Goal: Task Accomplishment & Management: Manage account settings

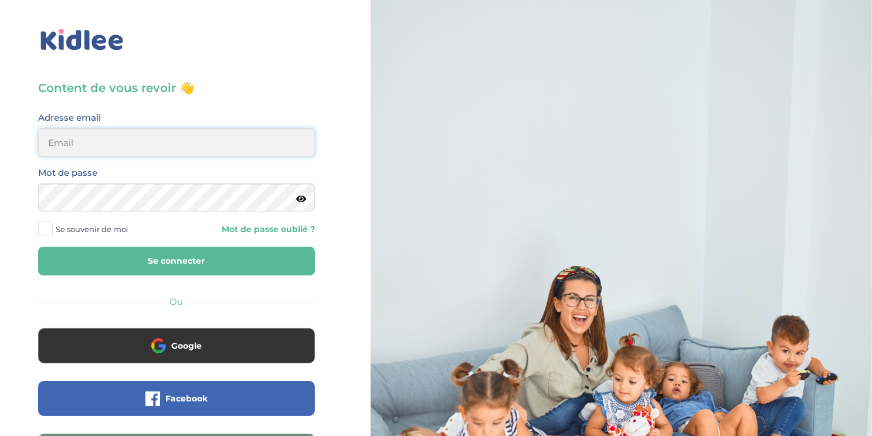
click at [132, 144] on input "email" at bounding box center [176, 142] width 277 height 28
type input "flora.dauphin@gmail.com"
click at [198, 259] on button "Se connecter" at bounding box center [176, 261] width 277 height 29
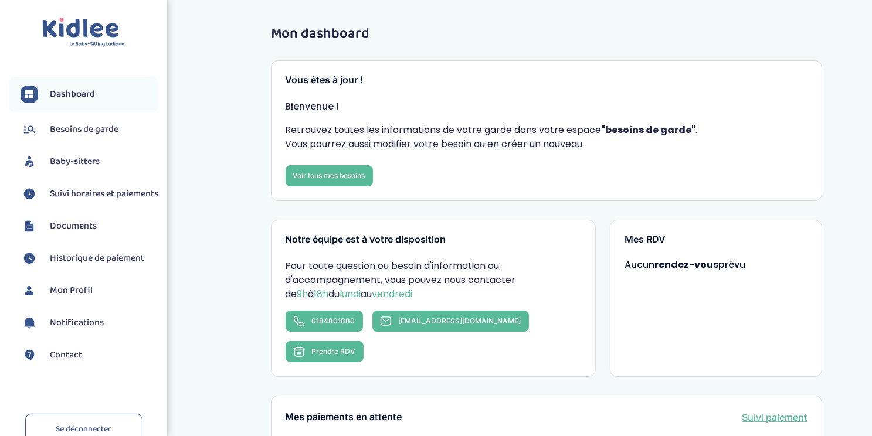
click at [95, 192] on span "Suivi horaires et paiements" at bounding box center [104, 194] width 109 height 14
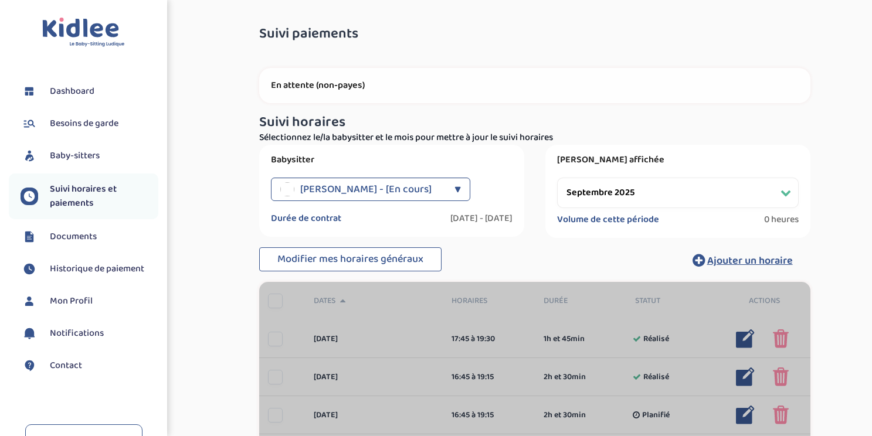
select select "septembre 2025"
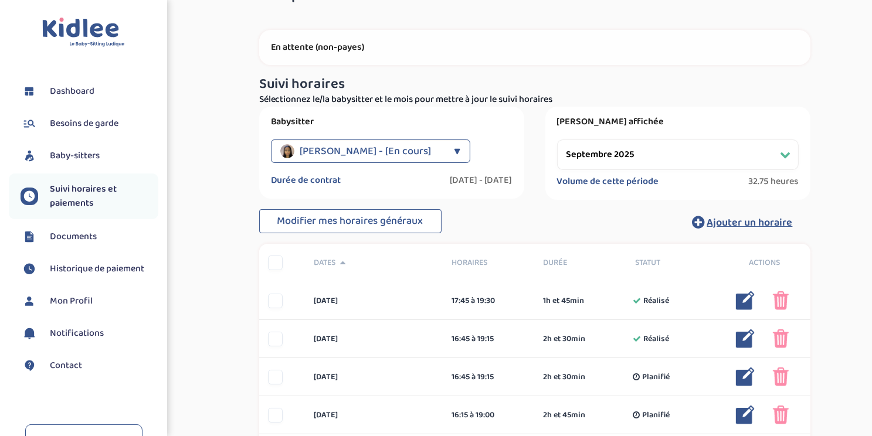
scroll to position [59, 0]
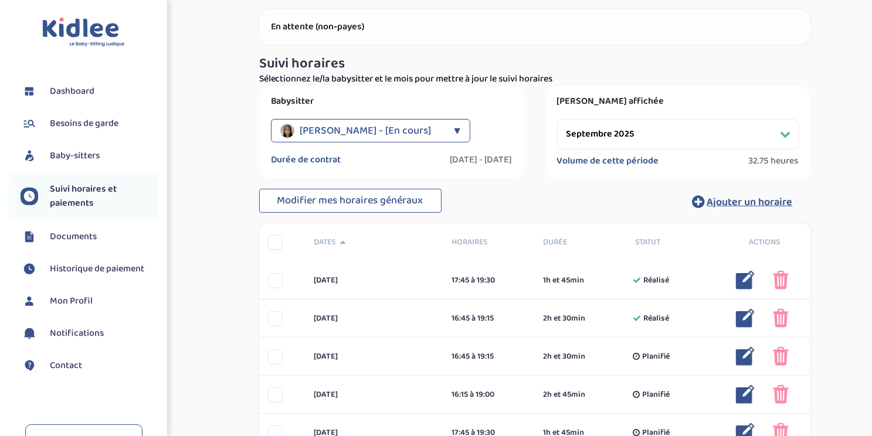
click at [623, 214] on div "Modifier mes horaires généraux Ajouter un horaire" at bounding box center [534, 202] width 551 height 26
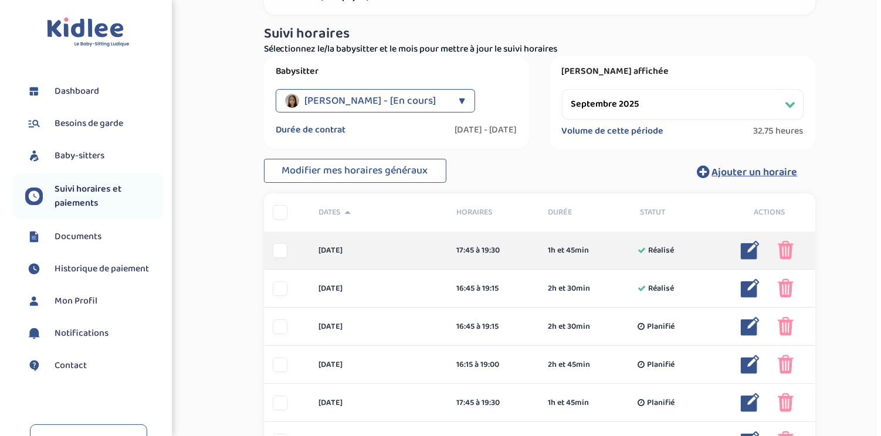
scroll to position [117, 0]
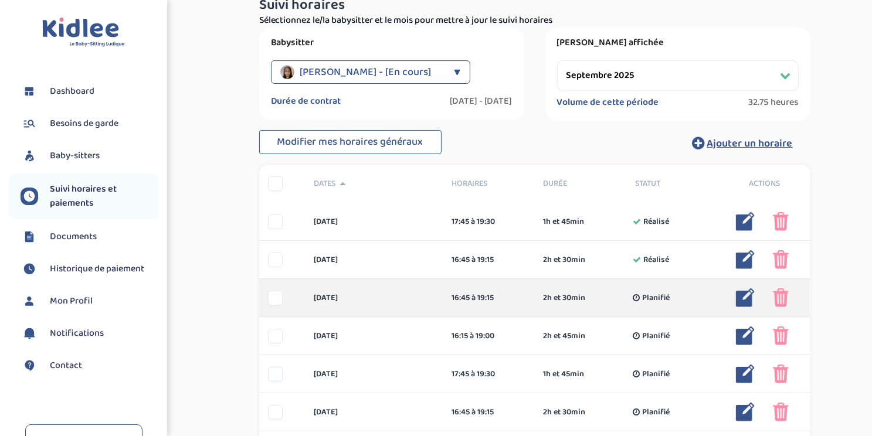
click at [742, 299] on img at bounding box center [745, 298] width 19 height 19
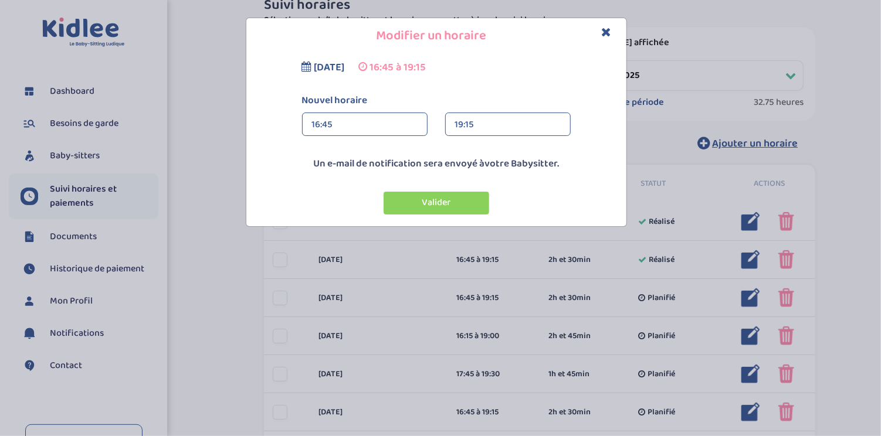
click at [375, 121] on div "16:45" at bounding box center [365, 124] width 106 height 23
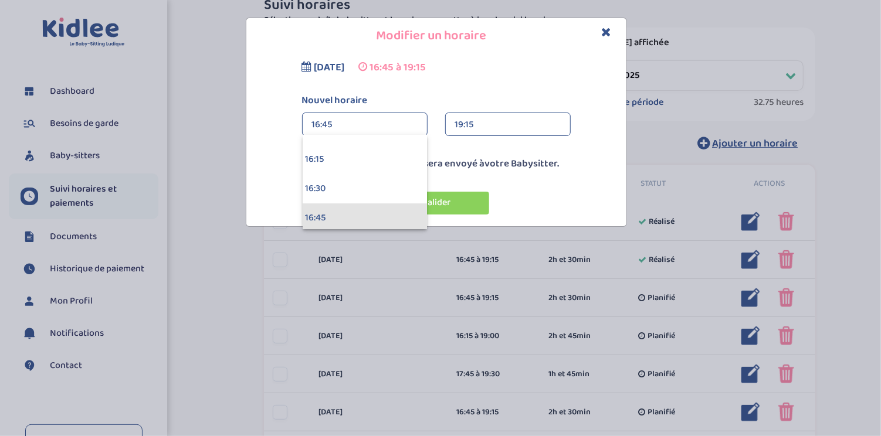
scroll to position [1877, 0]
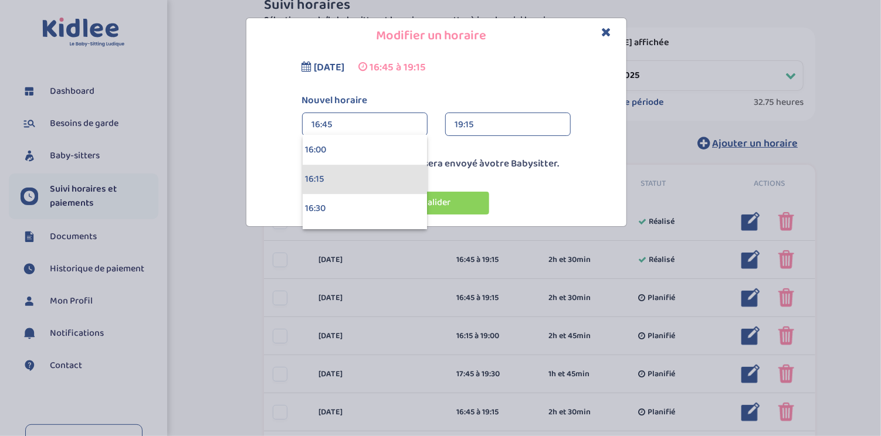
click at [343, 178] on div "16:15" at bounding box center [365, 179] width 124 height 29
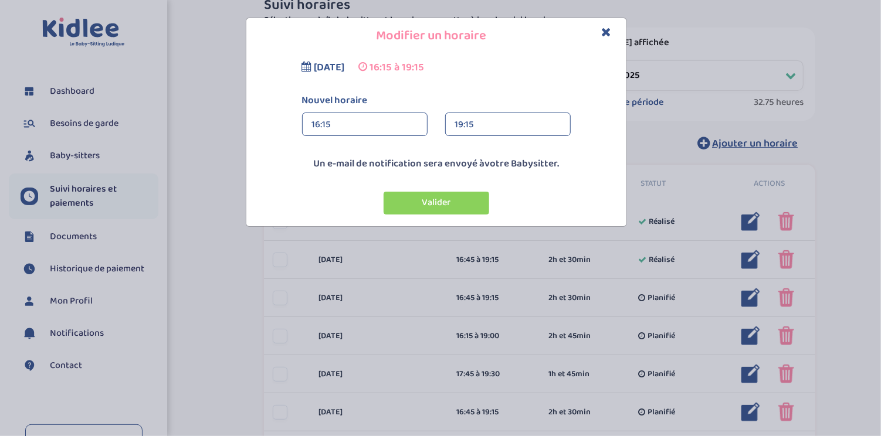
click at [493, 125] on div "19:15" at bounding box center [508, 124] width 106 height 23
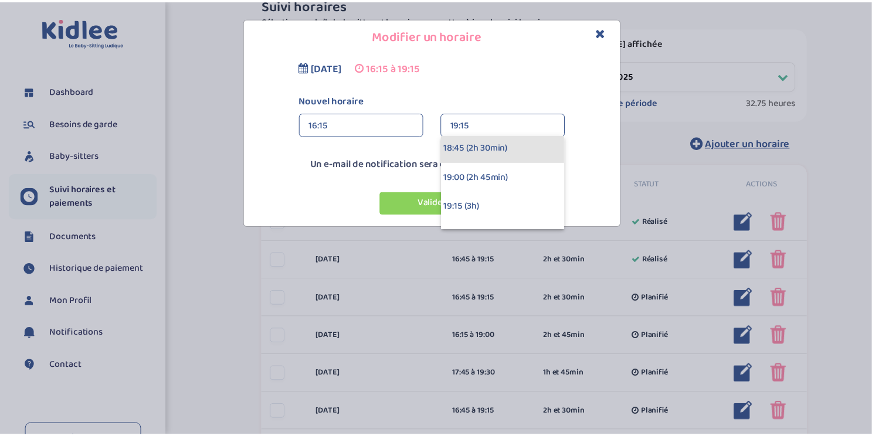
scroll to position [293, 0]
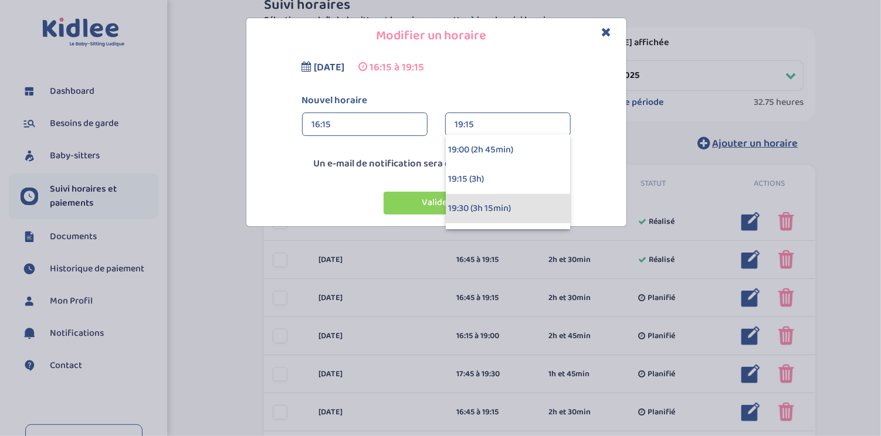
click at [482, 209] on div "19:30 (3h 15min)" at bounding box center [508, 208] width 124 height 29
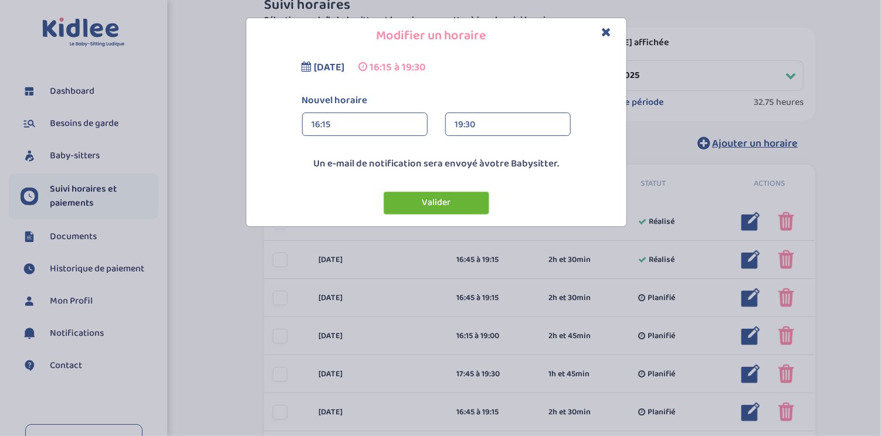
click at [469, 204] on button "Valider" at bounding box center [437, 203] width 106 height 23
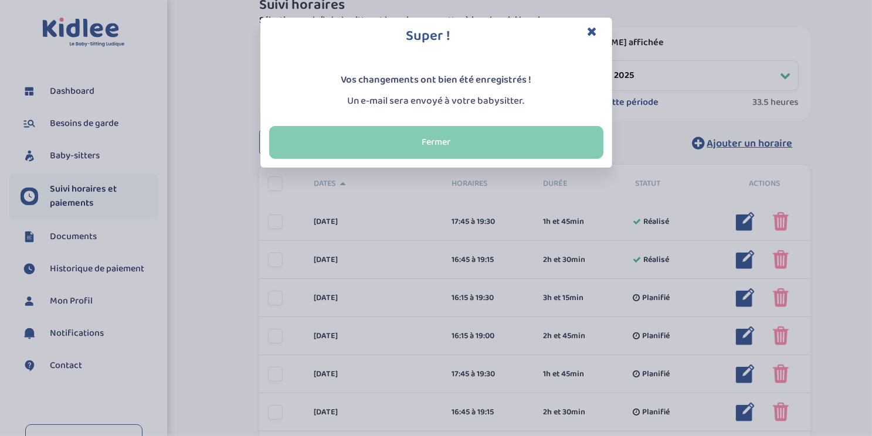
click at [451, 138] on button "Fermer" at bounding box center [436, 142] width 334 height 33
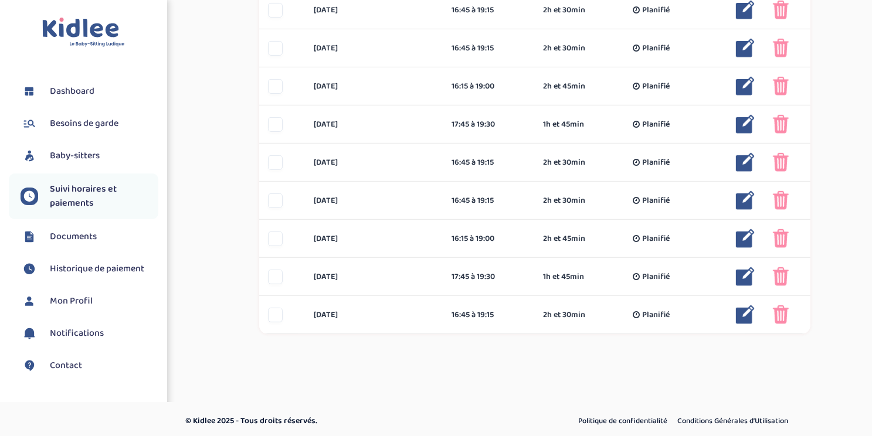
scroll to position [523, 0]
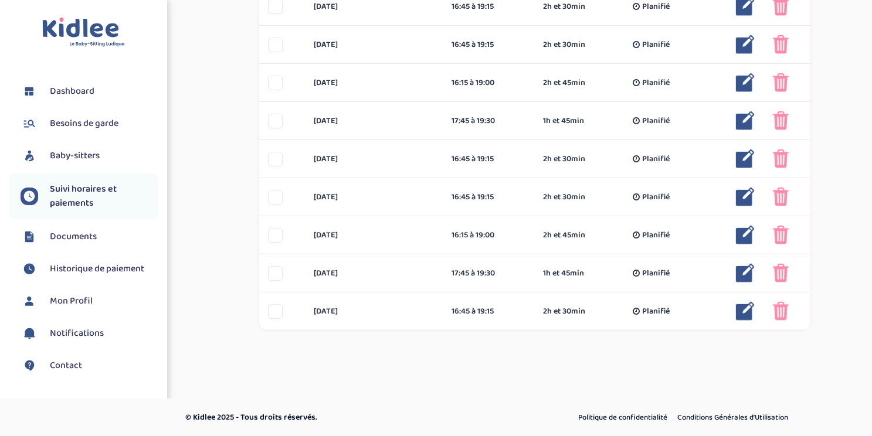
click at [84, 94] on span "Dashboard" at bounding box center [72, 91] width 45 height 14
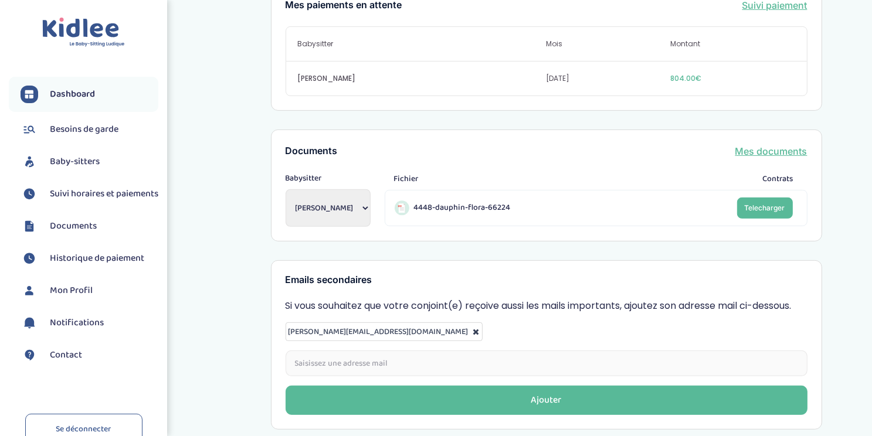
scroll to position [450, 0]
